Goal: Task Accomplishment & Management: Use online tool/utility

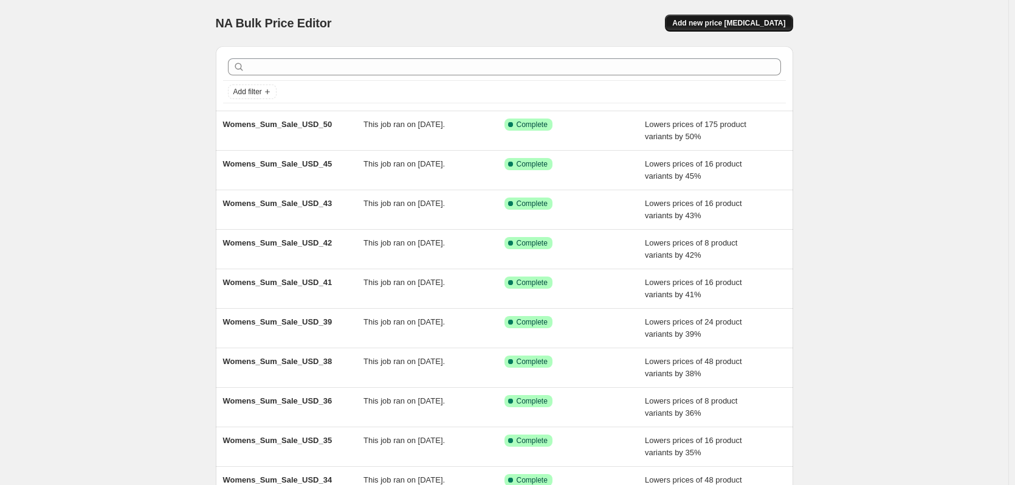
click at [717, 24] on span "Add new price [MEDICAL_DATA]" at bounding box center [728, 23] width 113 height 10
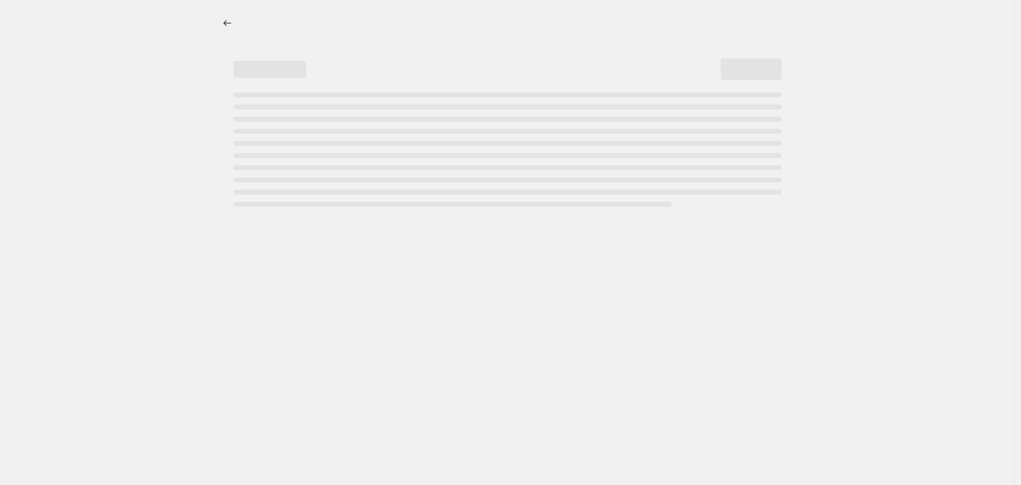
select select "percentage"
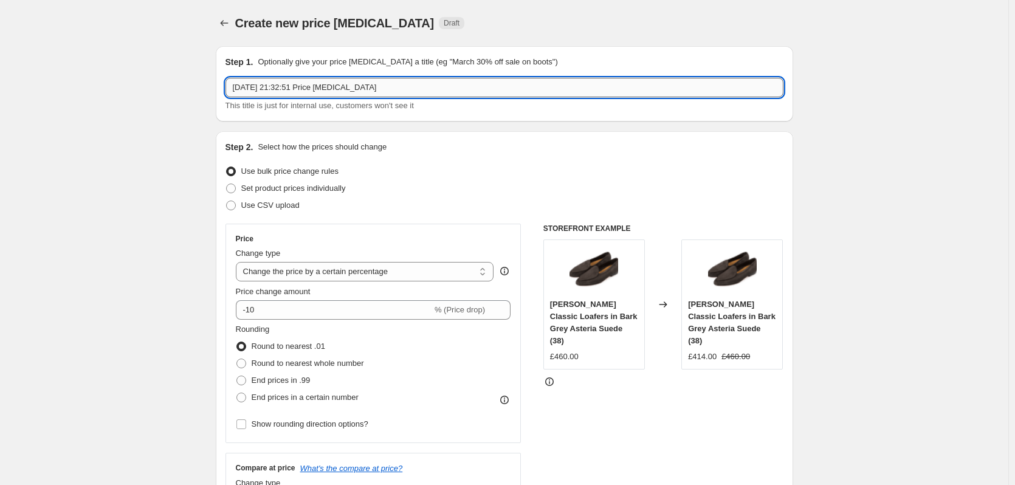
click at [306, 91] on input "[DATE] 21:32:51 Price [MEDICAL_DATA]" at bounding box center [504, 87] width 558 height 19
click at [307, 91] on input "[DATE] 21:32:51 Price [MEDICAL_DATA]" at bounding box center [504, 87] width 558 height 19
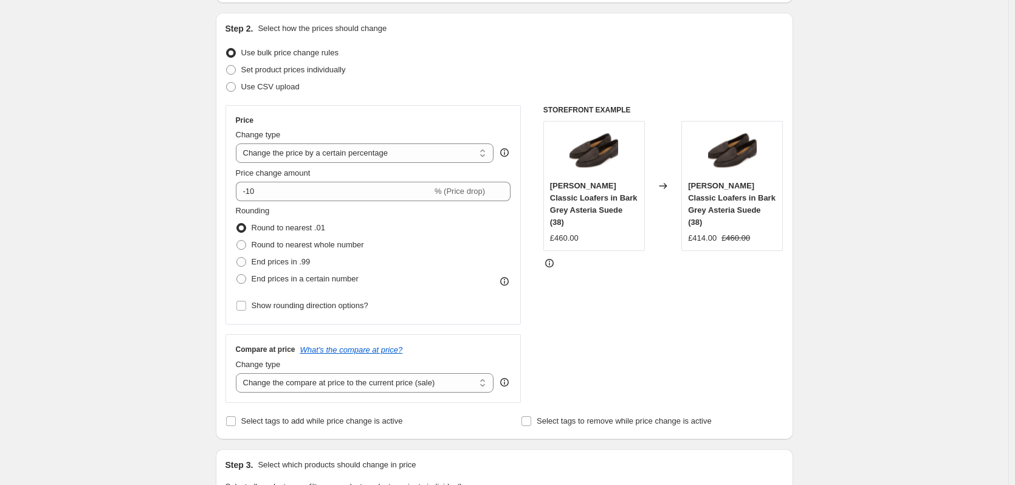
scroll to position [122, 0]
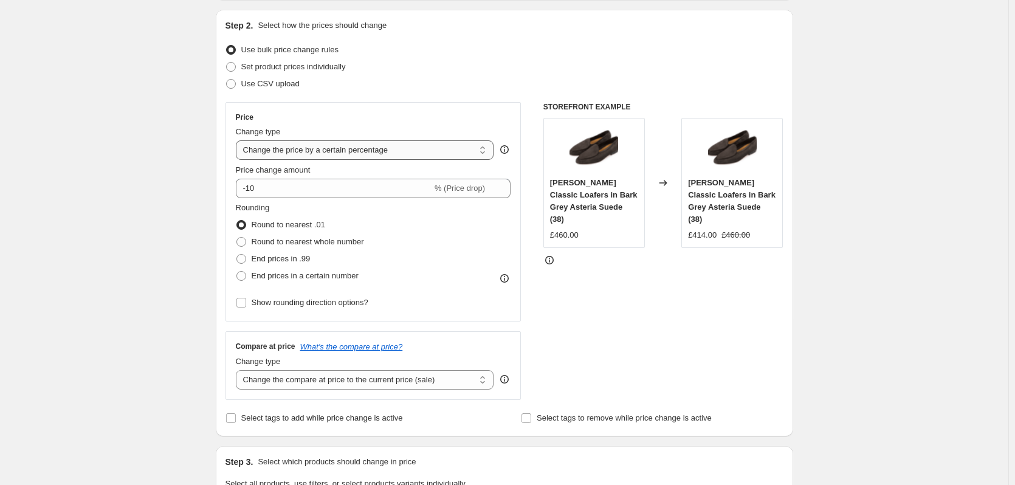
type input "Black/Dark Brown/[PERSON_NAME] Calf"
click at [294, 151] on select "Change the price to a certain amount Change the price by a certain amount Chang…" at bounding box center [365, 149] width 258 height 19
select select "to"
click at [238, 140] on select "Change the price to a certain amount Change the price by a certain amount Chang…" at bounding box center [365, 149] width 258 height 19
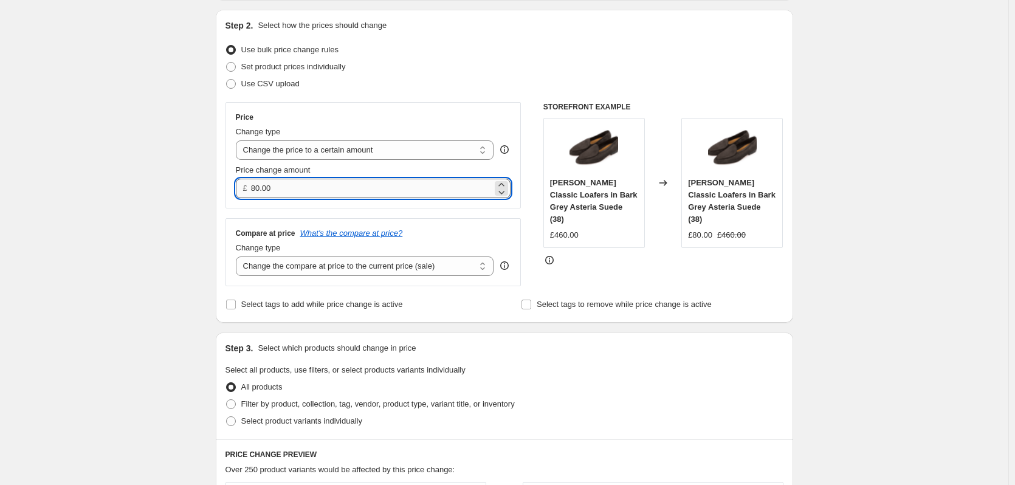
click at [278, 189] on input "80.00" at bounding box center [371, 188] width 241 height 19
type input "270.00"
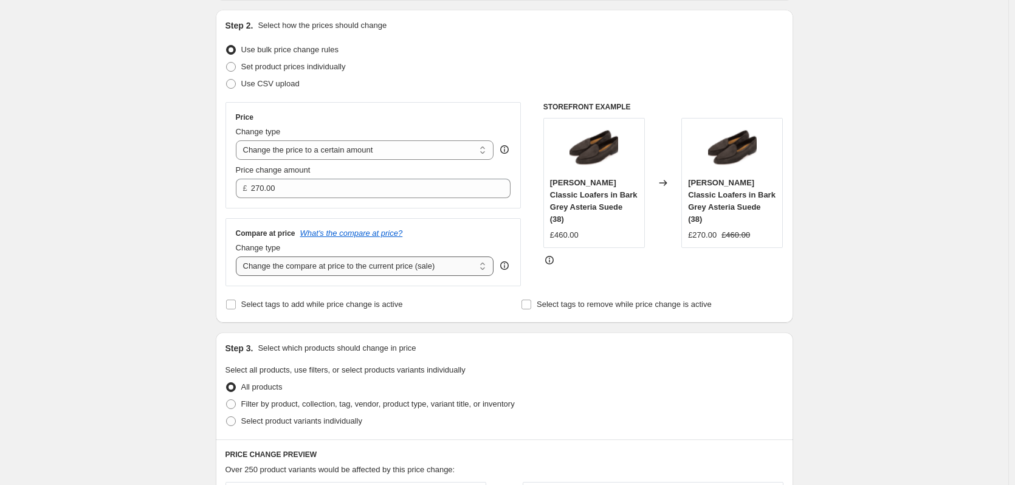
click at [298, 267] on select "Change the compare at price to the current price (sale) Change the compare at p…" at bounding box center [365, 265] width 258 height 19
select select "no_change"
click at [238, 257] on select "Change the compare at price to the current price (sale) Change the compare at p…" at bounding box center [365, 265] width 258 height 19
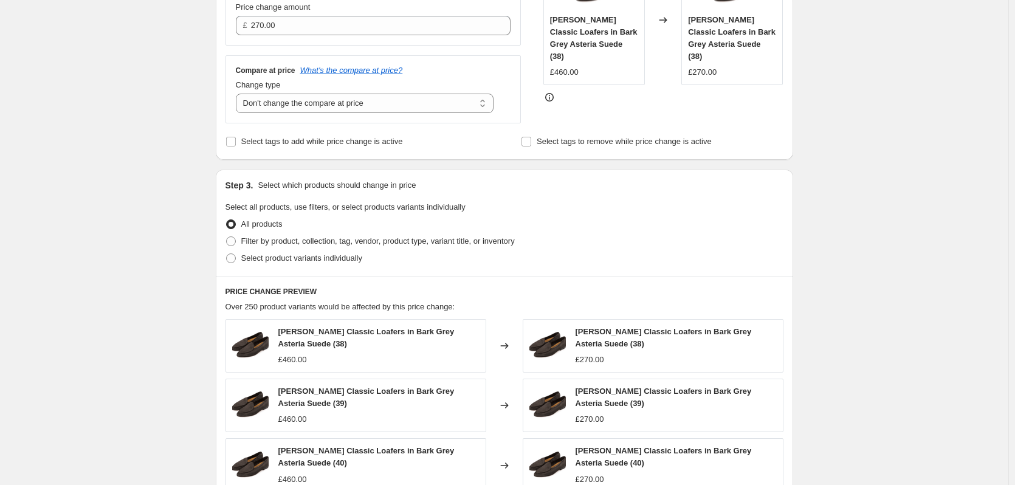
scroll to position [304, 0]
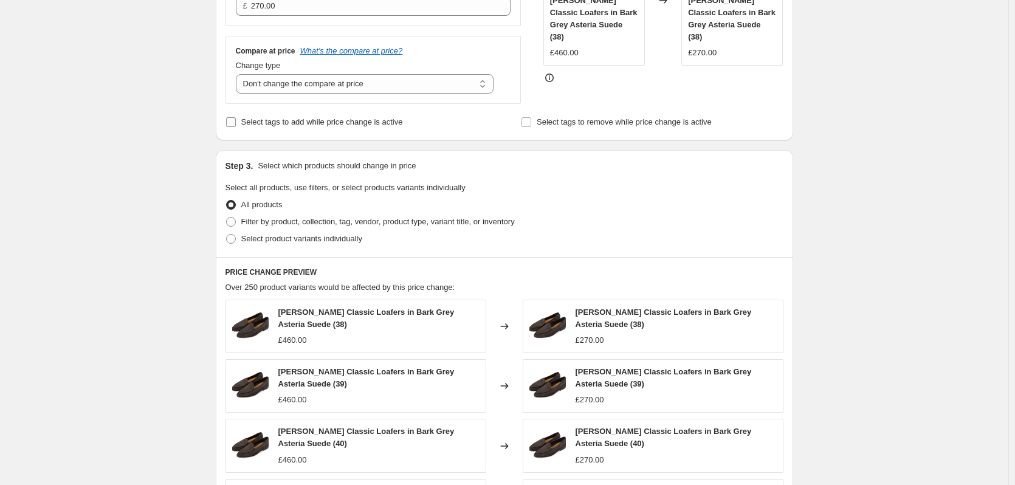
click at [270, 123] on span "Select tags to add while price change is active" at bounding box center [322, 121] width 162 height 9
click at [236, 123] on input "Select tags to add while price change is active" at bounding box center [231, 122] width 10 height 10
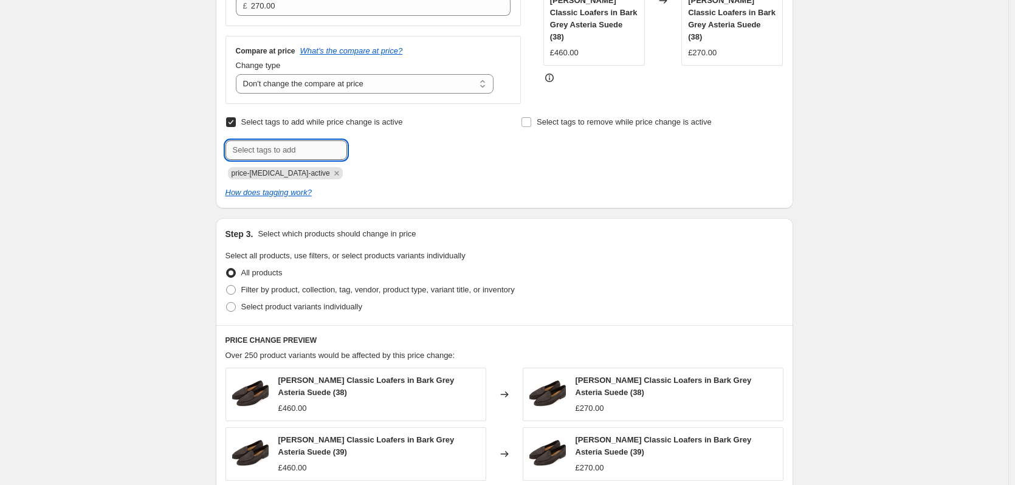
click at [270, 152] on input "text" at bounding box center [286, 149] width 122 height 19
drag, startPoint x: 233, startPoint y: 123, endPoint x: 225, endPoint y: 129, distance: 10.0
click at [233, 123] on input "Select tags to add while price change is active" at bounding box center [231, 122] width 10 height 10
checkbox input "false"
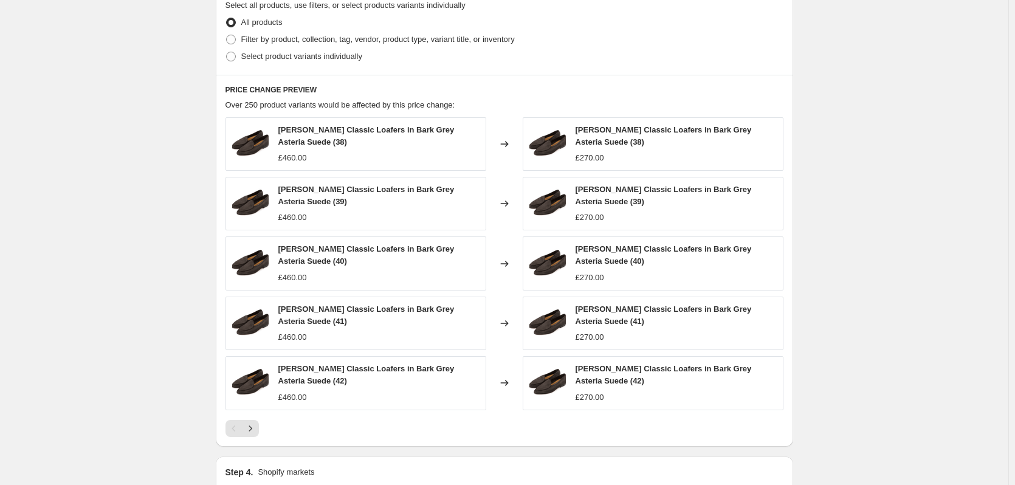
scroll to position [425, 0]
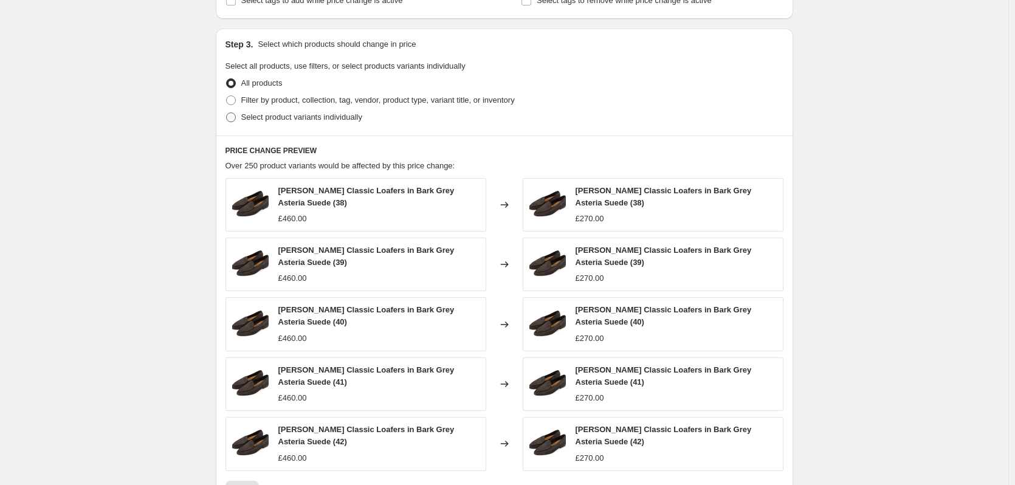
click at [281, 119] on span "Select product variants individually" at bounding box center [301, 116] width 121 height 9
click at [227, 113] on input "Select product variants individually" at bounding box center [226, 112] width 1 height 1
radio input "true"
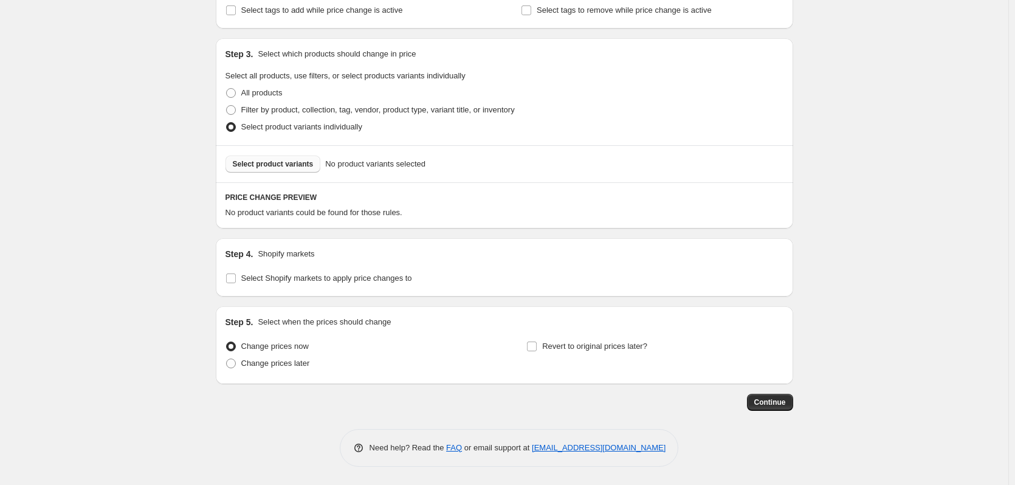
scroll to position [416, 0]
click at [263, 164] on span "Select product variants" at bounding box center [273, 164] width 81 height 10
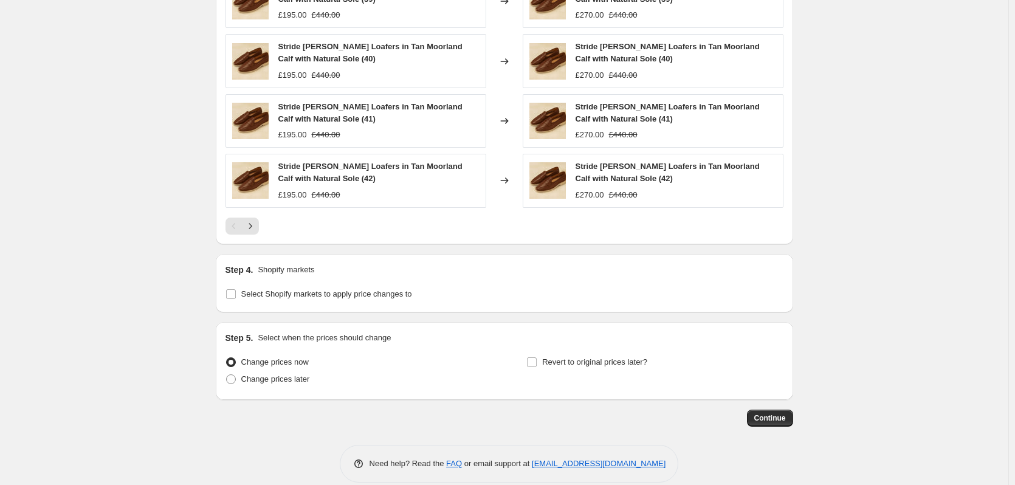
scroll to position [742, 0]
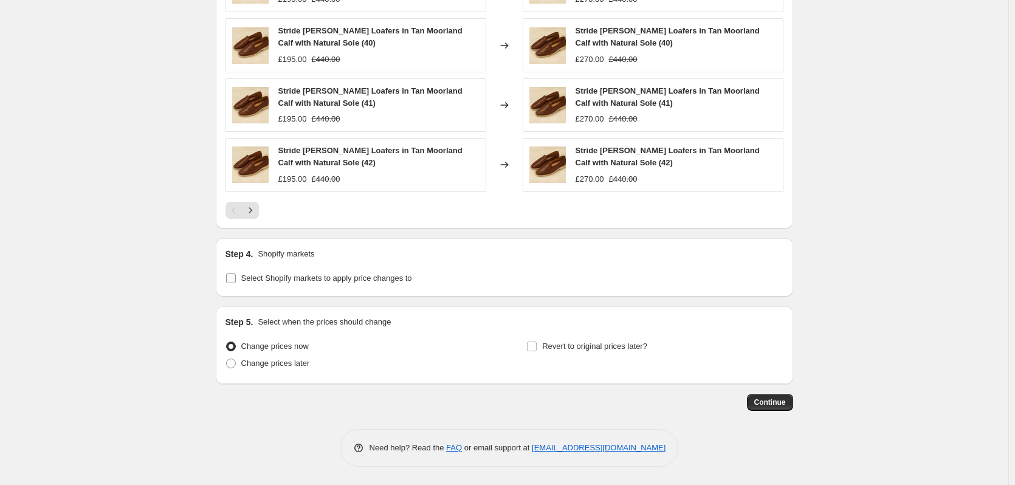
click at [232, 278] on input "Select Shopify markets to apply price changes to" at bounding box center [231, 278] width 10 height 10
checkbox input "true"
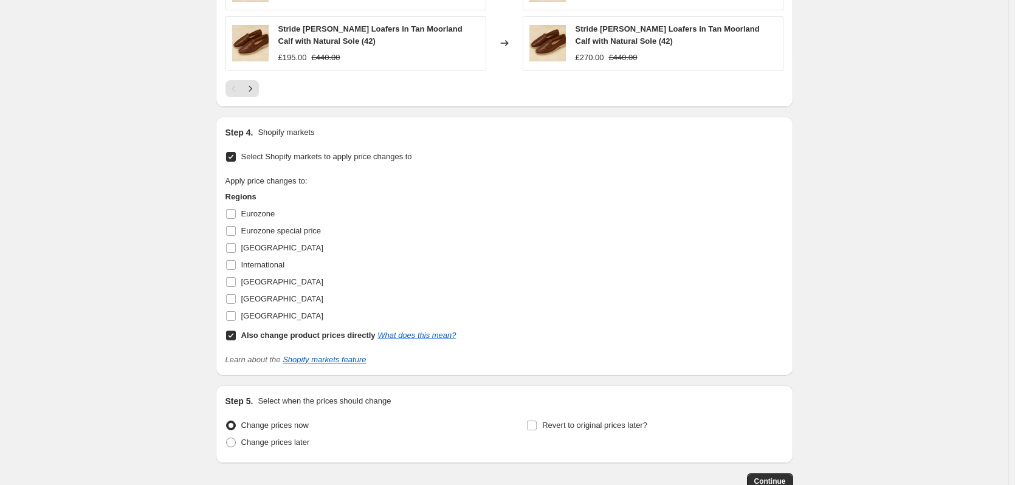
scroll to position [864, 0]
click at [235, 315] on input "[GEOGRAPHIC_DATA]" at bounding box center [231, 316] width 10 height 10
checkbox input "true"
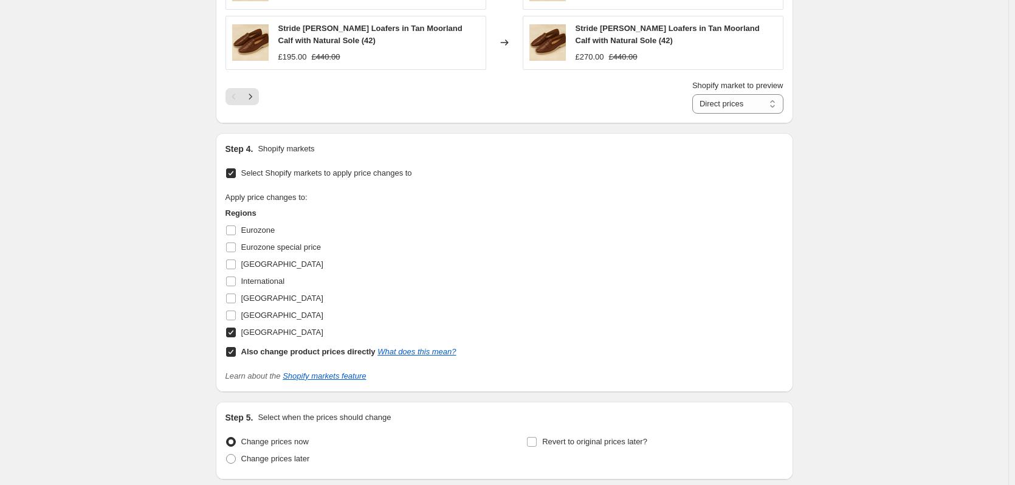
click at [236, 353] on input "Also change product prices directly What does this mean?" at bounding box center [231, 352] width 10 height 10
checkbox input "false"
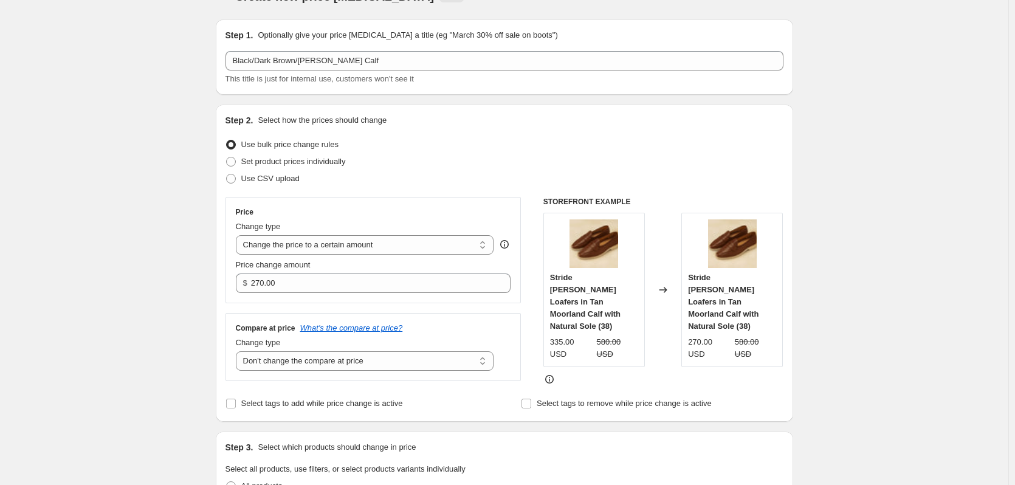
scroll to position [0, 0]
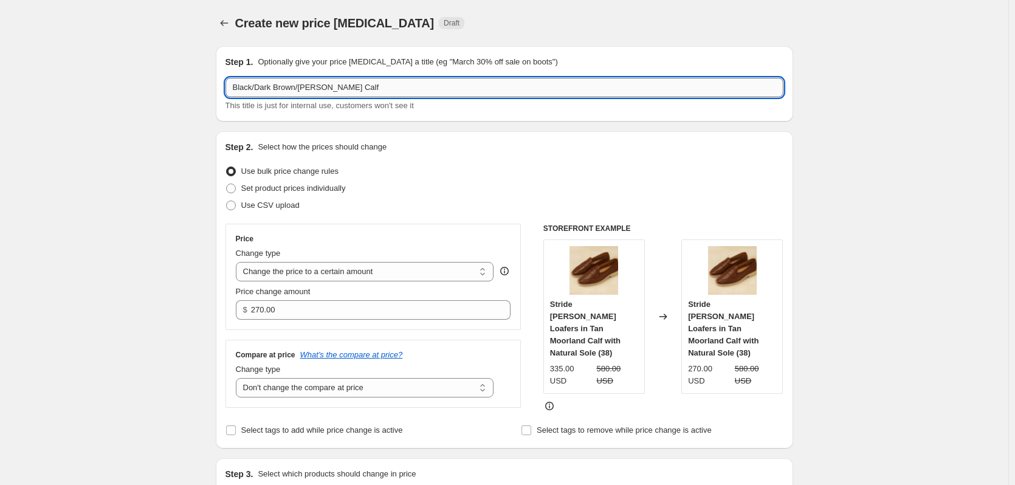
click at [391, 88] on input "Black/Dark Brown/[PERSON_NAME] Calf" at bounding box center [504, 87] width 558 height 19
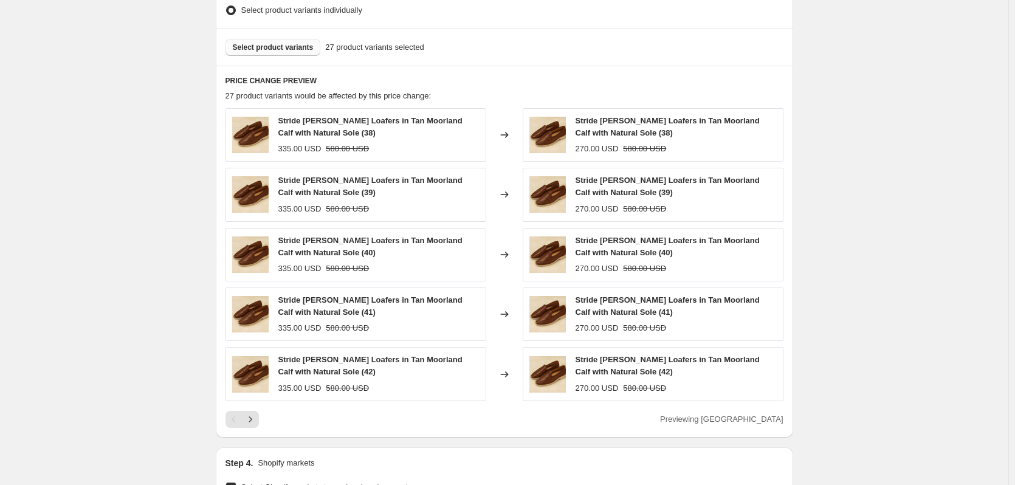
scroll to position [639, 0]
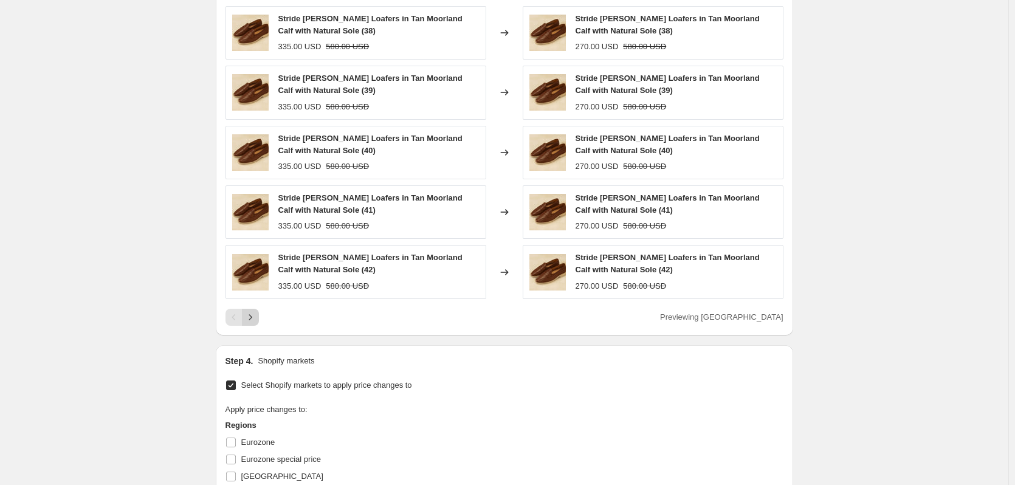
type input "Black/Dark Brown/[PERSON_NAME] Calf to 270 USD (US only)"
click at [252, 314] on icon "Next" at bounding box center [250, 316] width 3 height 5
click at [256, 318] on icon "Next" at bounding box center [250, 317] width 12 height 12
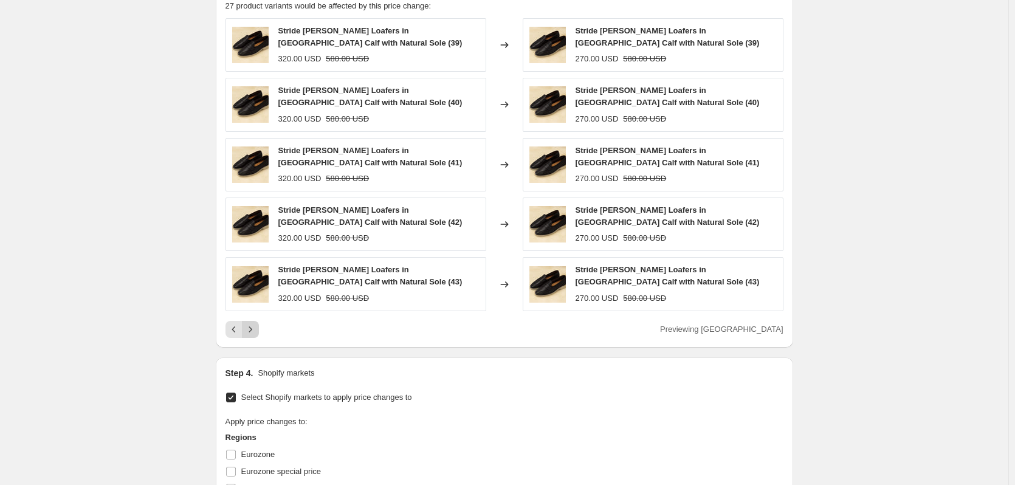
click at [255, 323] on icon "Next" at bounding box center [250, 329] width 12 height 12
click at [254, 323] on icon "Next" at bounding box center [250, 329] width 12 height 12
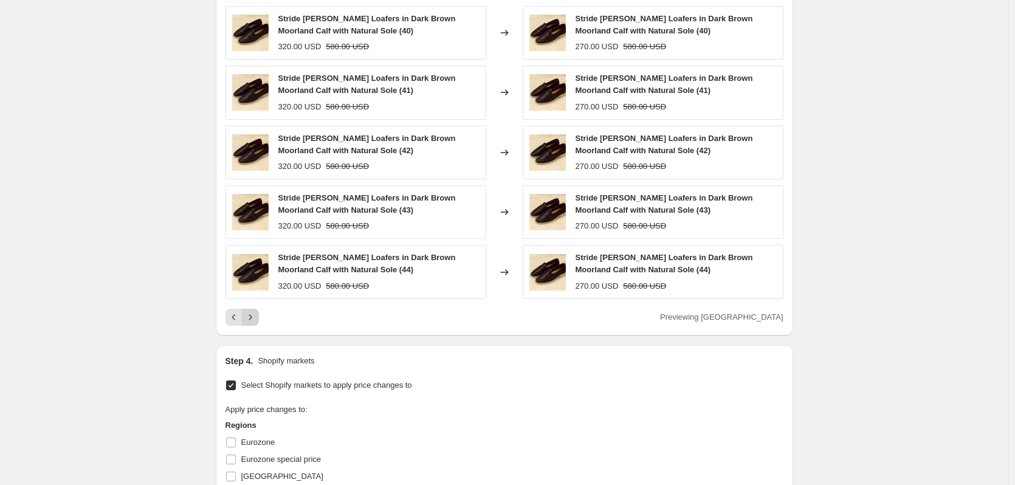
click at [255, 318] on icon "Next" at bounding box center [250, 317] width 12 height 12
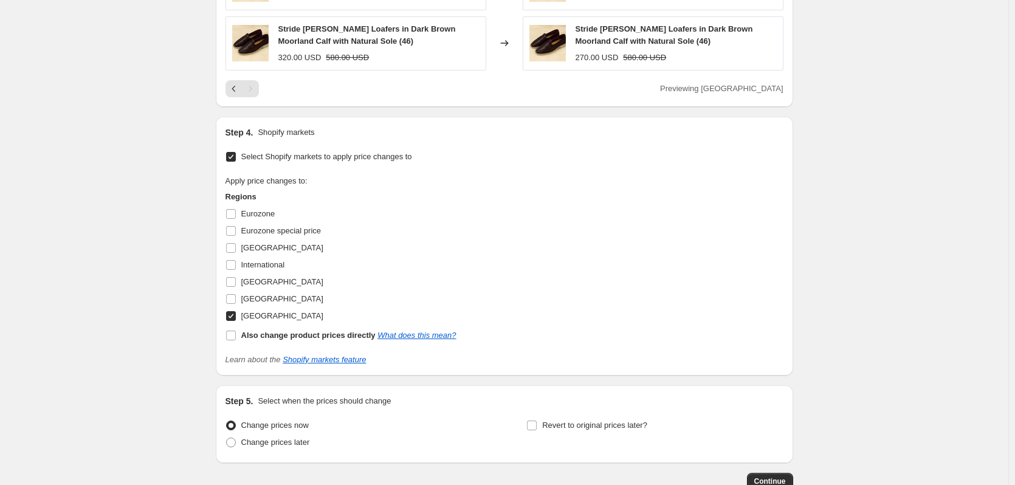
scroll to position [763, 0]
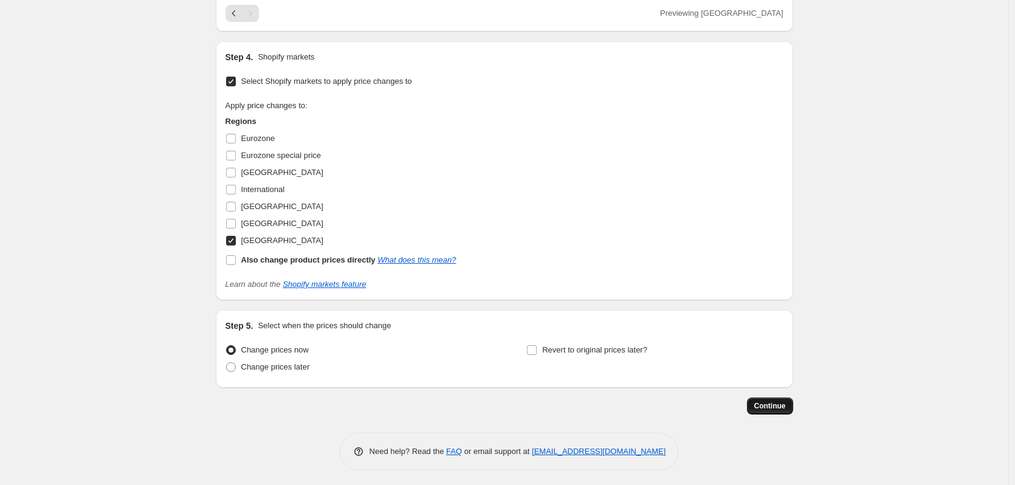
click at [766, 401] on span "Continue" at bounding box center [770, 406] width 32 height 10
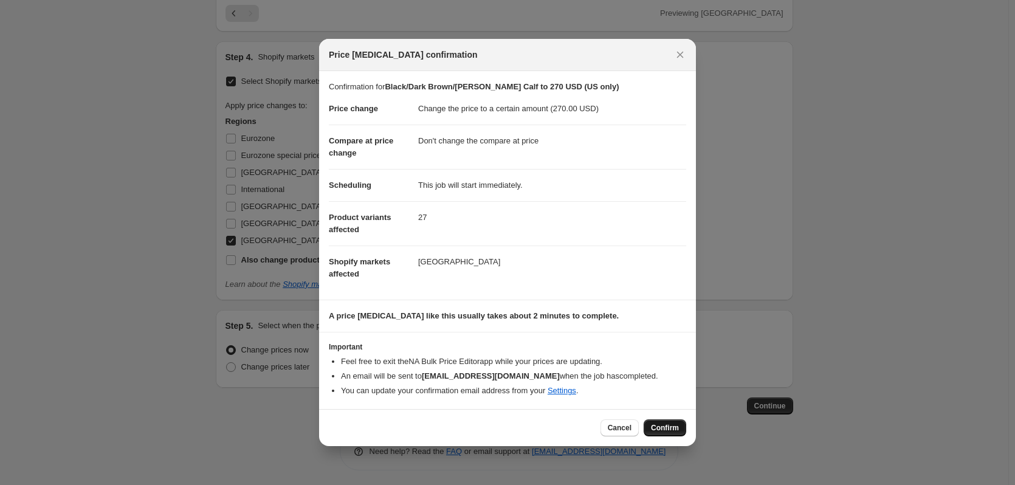
click at [668, 426] on span "Confirm" at bounding box center [665, 428] width 28 height 10
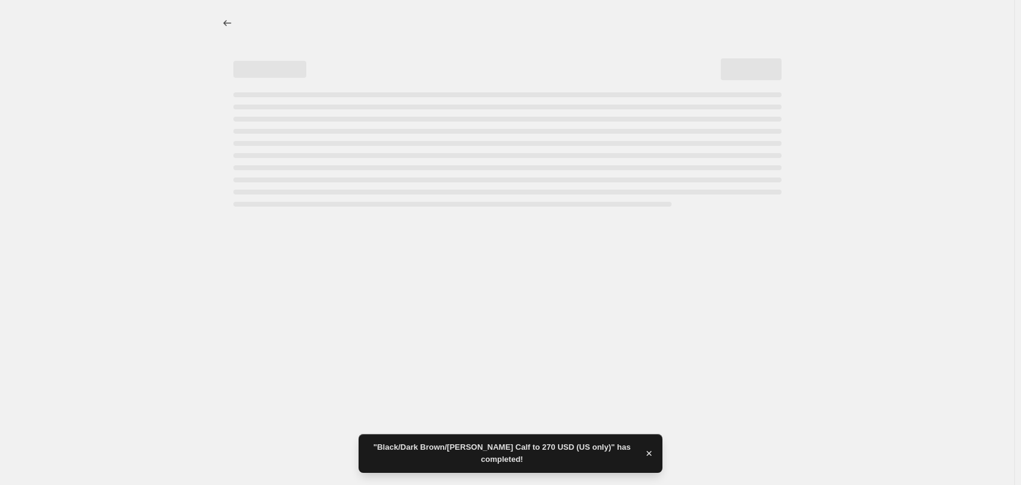
select select "no_change"
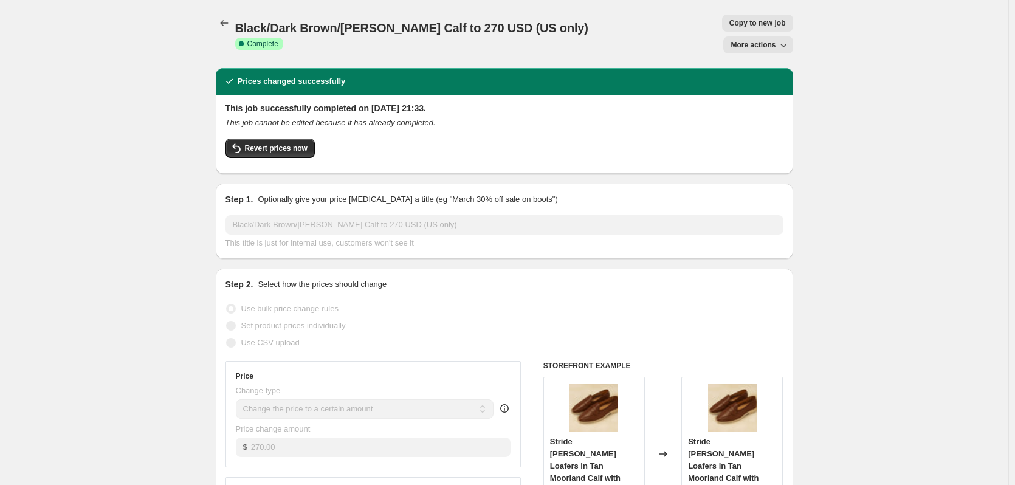
click at [729, 23] on span "Copy to new job" at bounding box center [757, 23] width 57 height 10
select select "no_change"
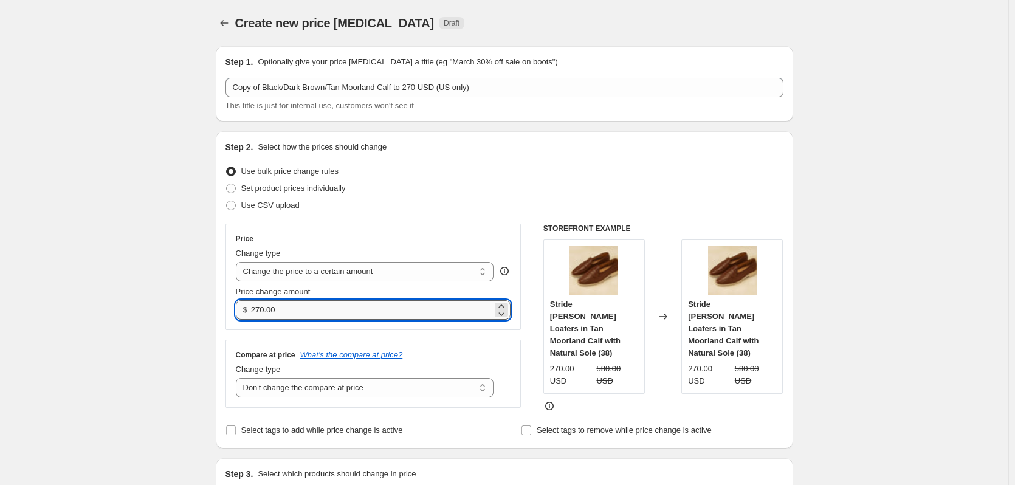
click at [259, 306] on input "270.00" at bounding box center [371, 309] width 241 height 19
type input "230.00"
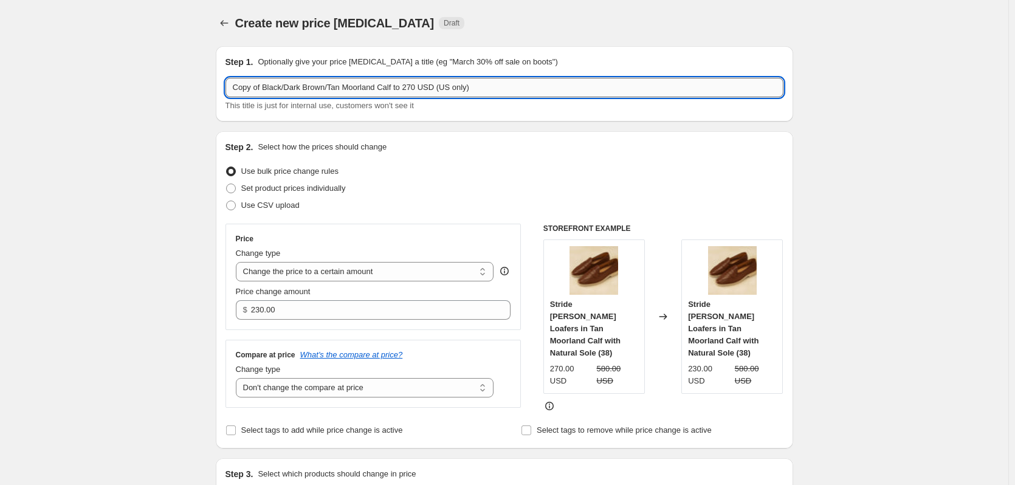
click at [391, 84] on input "Copy of Black/Dark Brown/Tan Moorland Calf to 270 USD (US only)" at bounding box center [504, 87] width 558 height 19
drag, startPoint x: 393, startPoint y: 87, endPoint x: 244, endPoint y: 97, distance: 149.9
click at [235, 101] on div "Copy of Black/Dark Brown/Tan Moorland Calf to 270 USD (US only) This title is j…" at bounding box center [504, 95] width 558 height 34
click at [285, 84] on input "Sandals to 270 USD (US only)" at bounding box center [504, 87] width 558 height 19
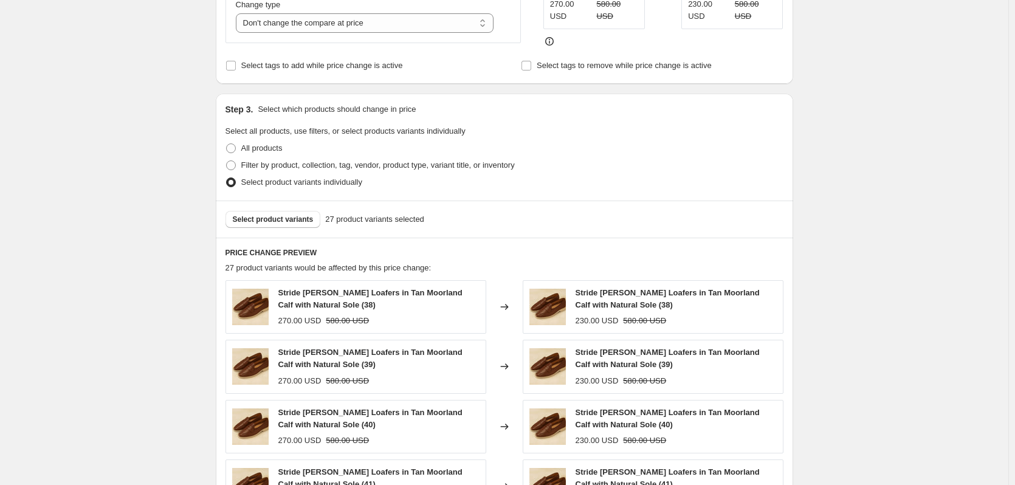
scroll to position [425, 0]
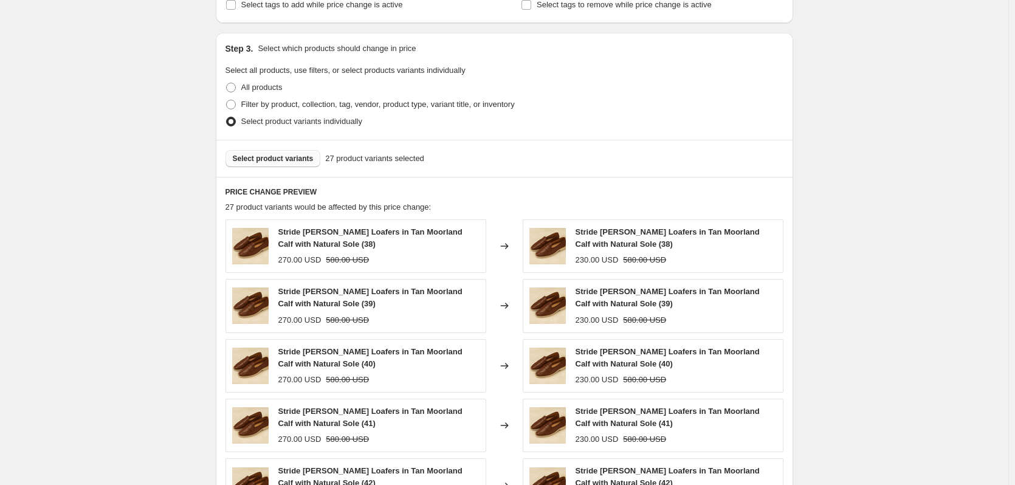
type input "Sandals to 230 USD (US only)"
click at [258, 157] on span "Select product variants" at bounding box center [273, 159] width 81 height 10
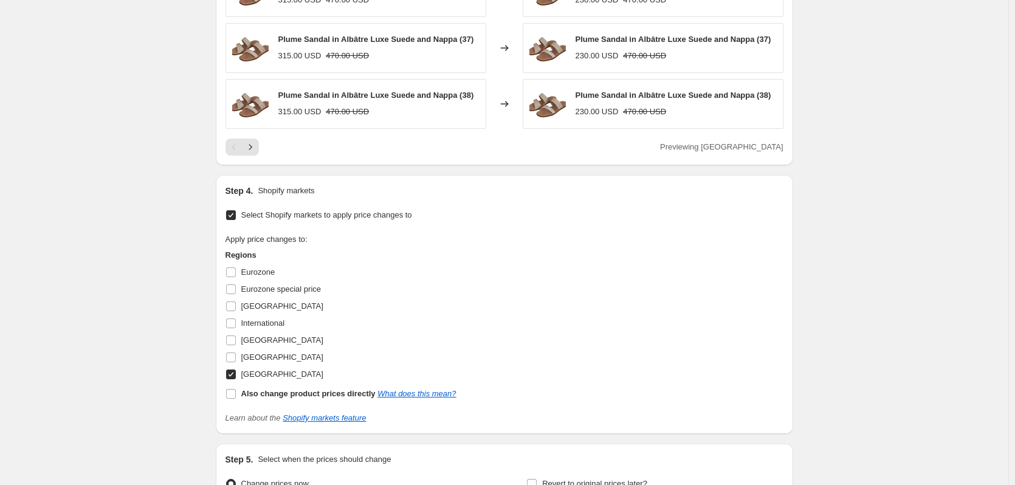
scroll to position [802, 0]
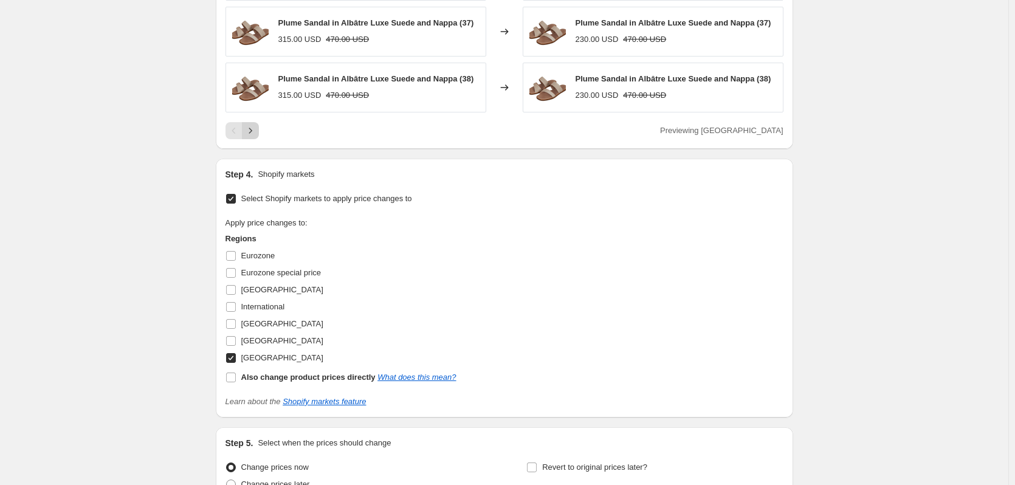
click at [256, 134] on icon "Next" at bounding box center [250, 131] width 12 height 12
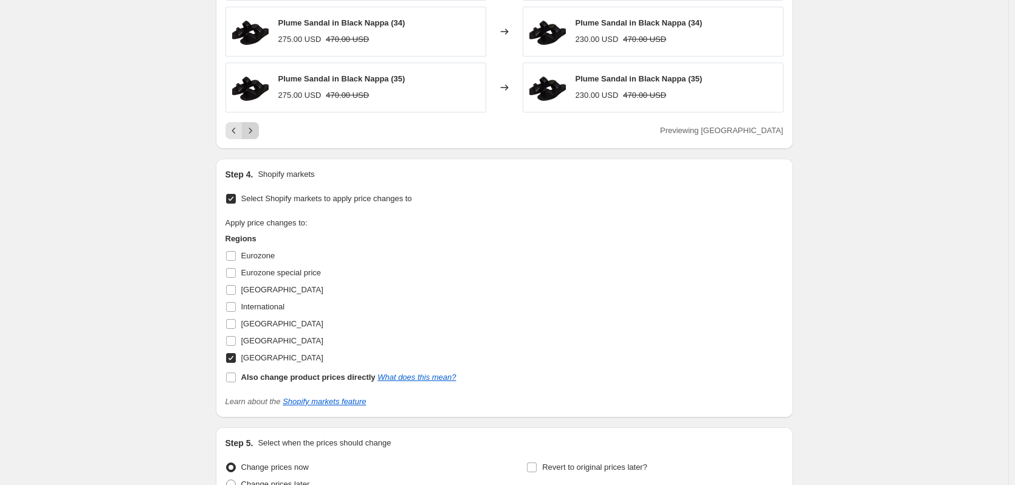
click at [256, 134] on icon "Next" at bounding box center [250, 131] width 12 height 12
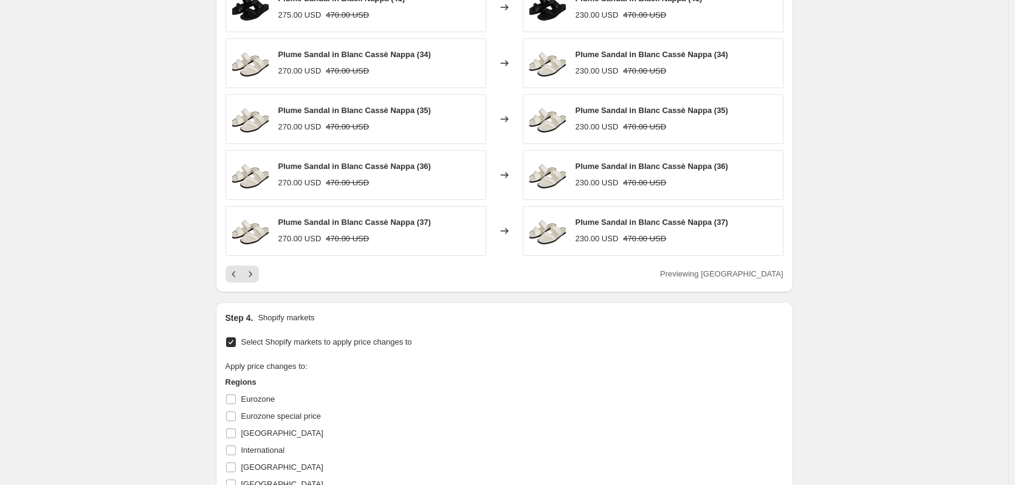
scroll to position [619, 0]
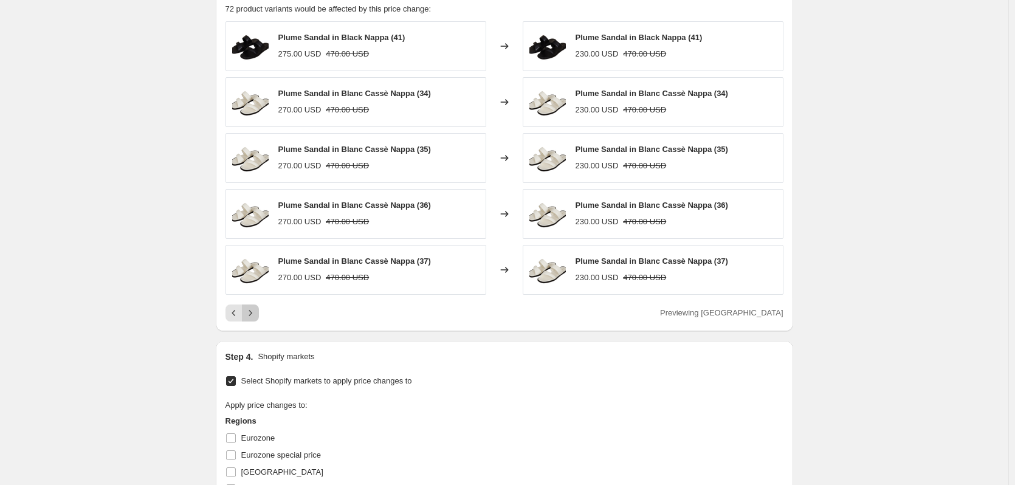
click at [249, 312] on icon "Next" at bounding box center [250, 313] width 12 height 12
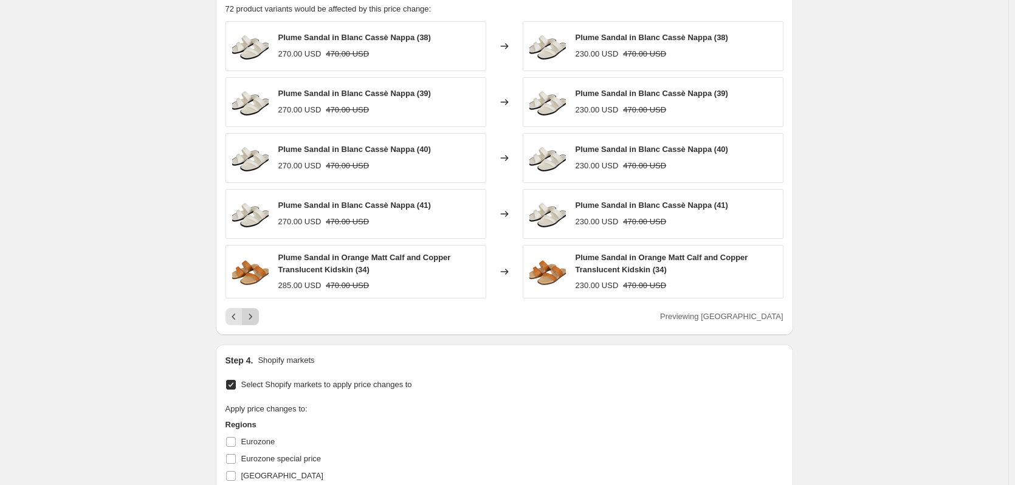
click at [250, 316] on icon "Next" at bounding box center [250, 317] width 12 height 12
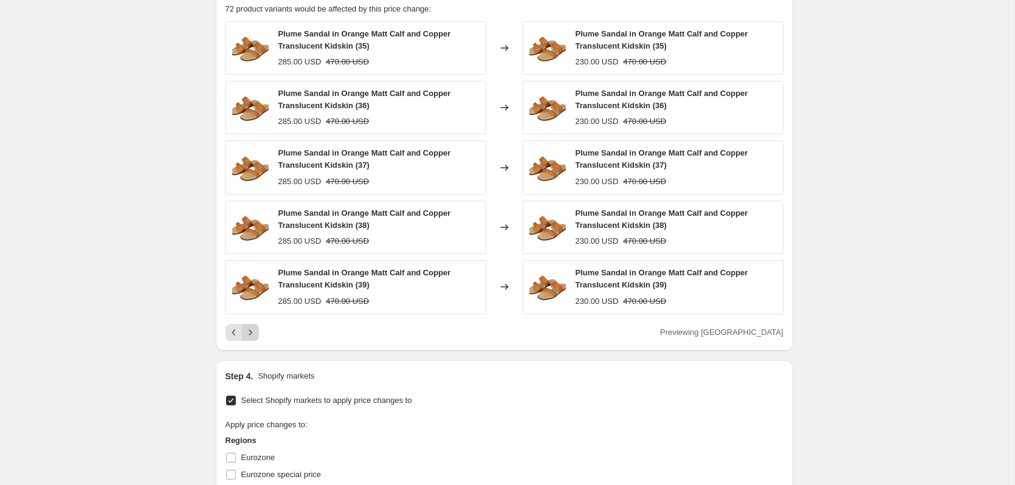
click at [250, 331] on icon "Next" at bounding box center [250, 332] width 12 height 12
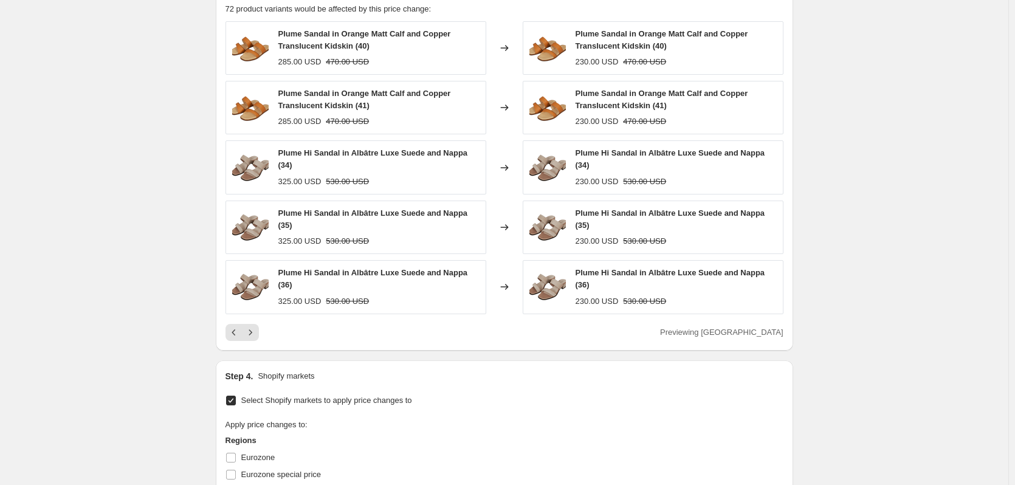
click at [250, 331] on icon "Next" at bounding box center [250, 332] width 12 height 12
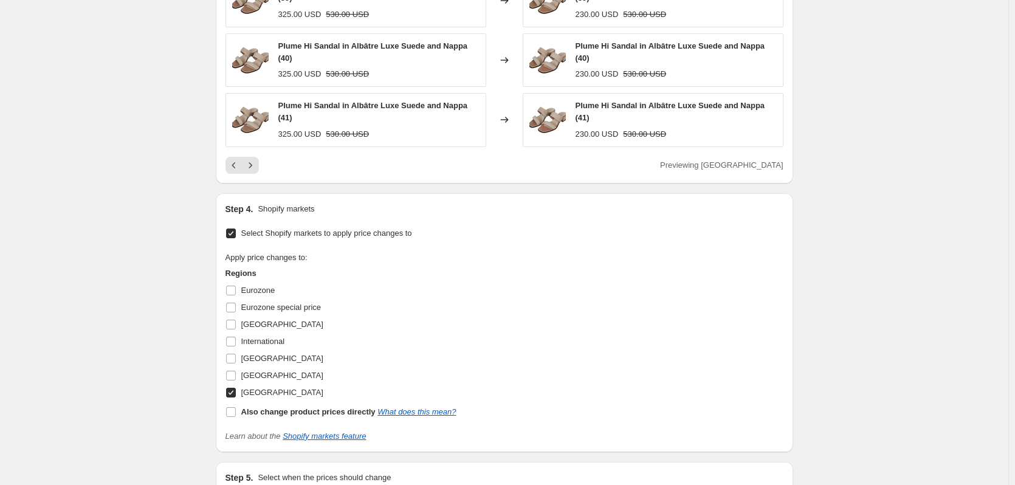
scroll to position [912, 0]
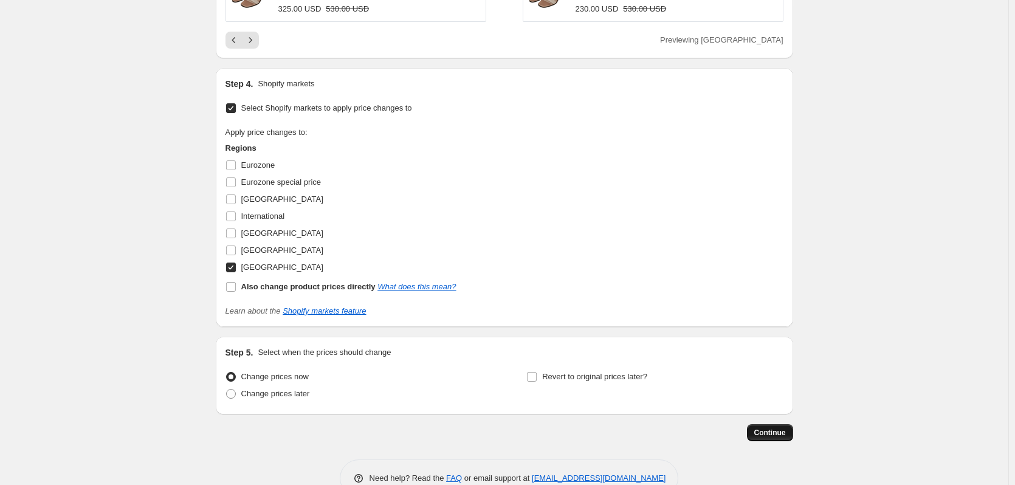
click at [777, 436] on span "Continue" at bounding box center [770, 433] width 32 height 10
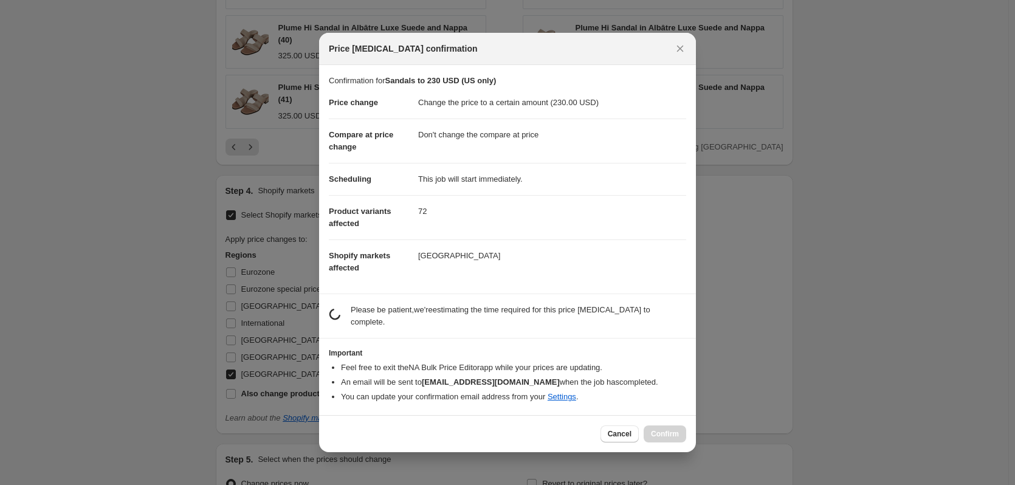
scroll to position [0, 0]
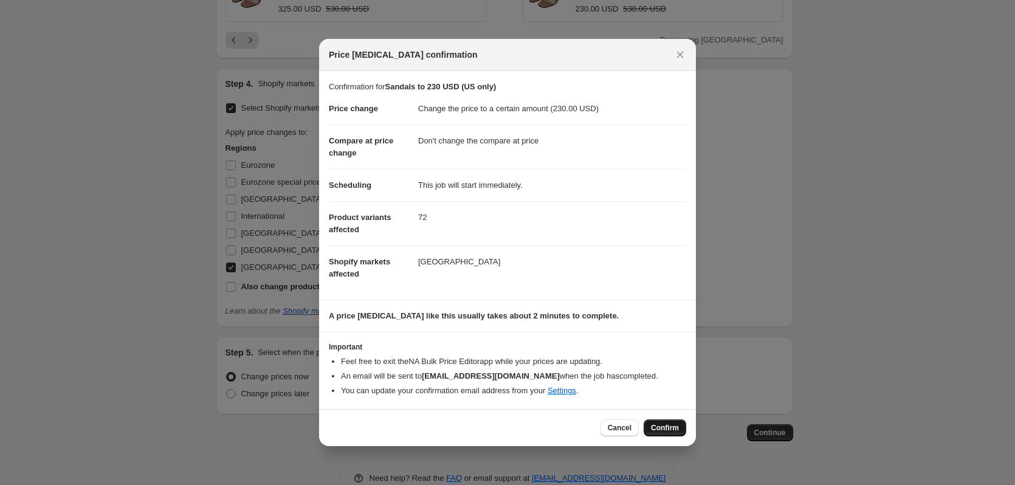
click at [663, 427] on span "Confirm" at bounding box center [665, 428] width 28 height 10
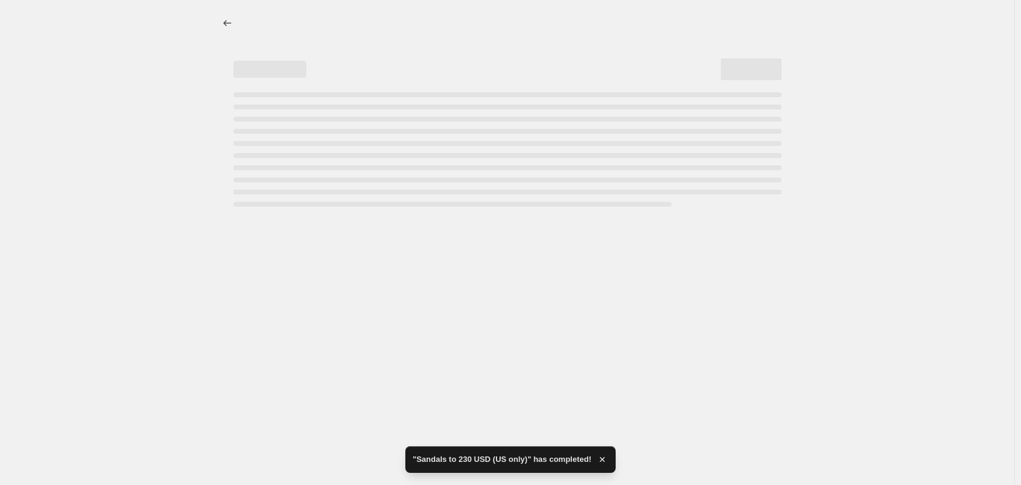
select select "no_change"
